Goal: Find specific page/section: Find specific page/section

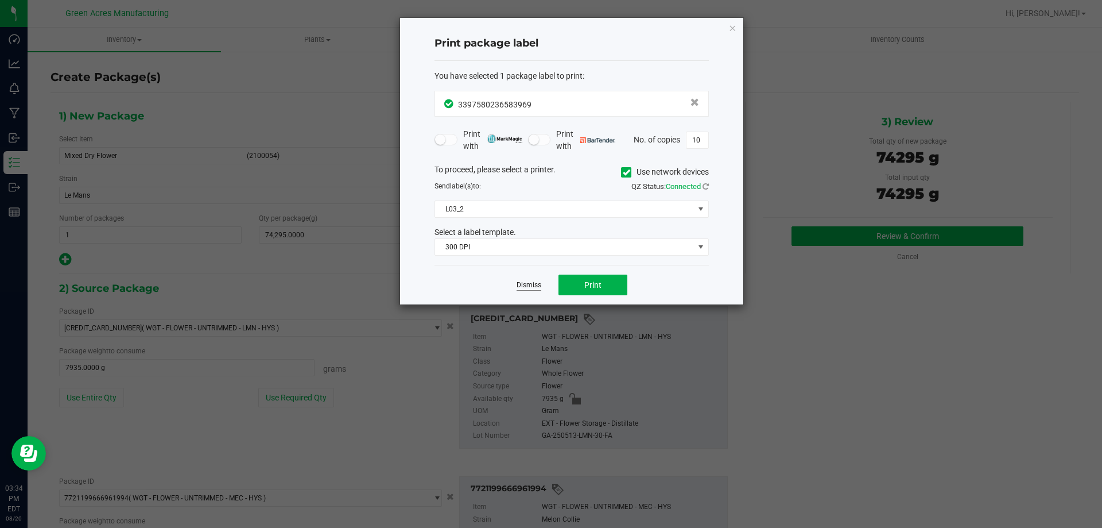
click at [531, 282] on link "Dismiss" at bounding box center [529, 285] width 25 height 10
